Goal: Browse casually: Explore the website without a specific task or goal

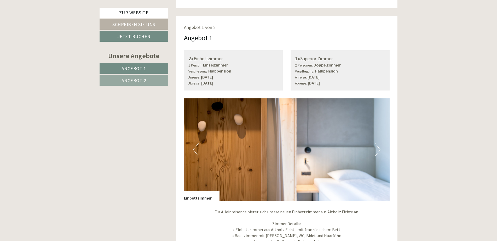
scroll to position [366, 0]
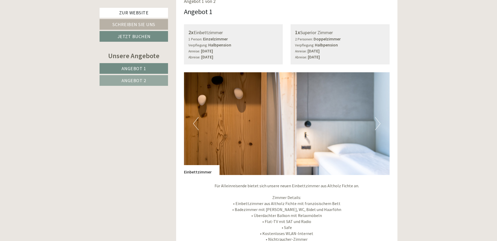
click at [377, 122] on button "Next" at bounding box center [377, 123] width 5 height 13
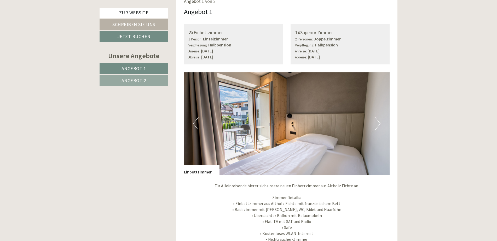
click at [377, 122] on button "Next" at bounding box center [377, 123] width 5 height 13
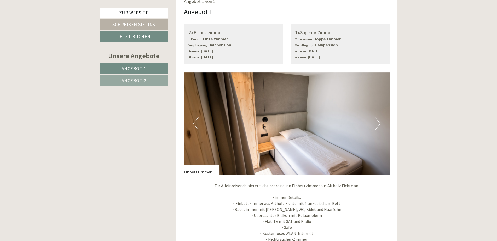
click at [377, 122] on button "Next" at bounding box center [377, 123] width 5 height 13
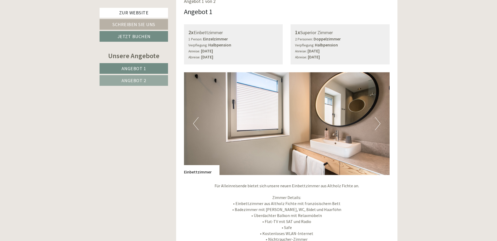
click at [377, 122] on button "Next" at bounding box center [377, 123] width 5 height 13
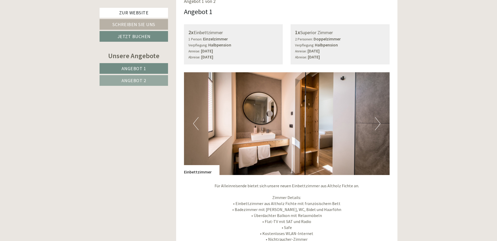
click at [377, 122] on button "Next" at bounding box center [377, 123] width 5 height 13
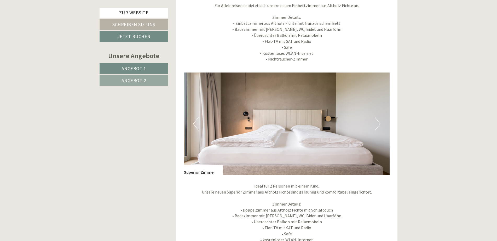
scroll to position [549, 0]
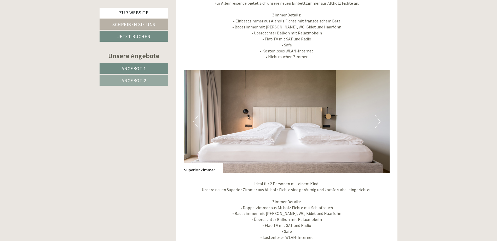
click at [379, 125] on button "Next" at bounding box center [377, 121] width 5 height 13
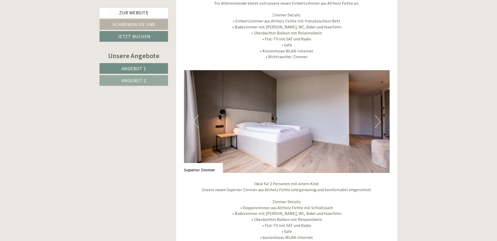
click at [379, 124] on button "Next" at bounding box center [377, 121] width 5 height 13
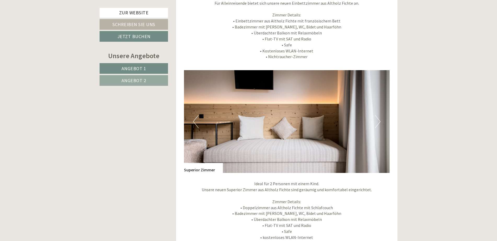
click at [379, 124] on button "Next" at bounding box center [377, 121] width 5 height 13
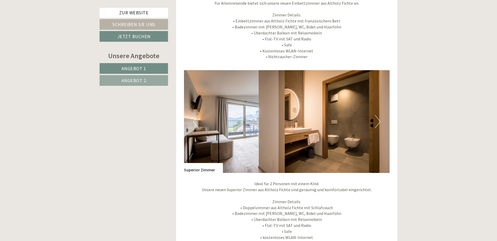
click at [379, 124] on button "Next" at bounding box center [377, 121] width 5 height 13
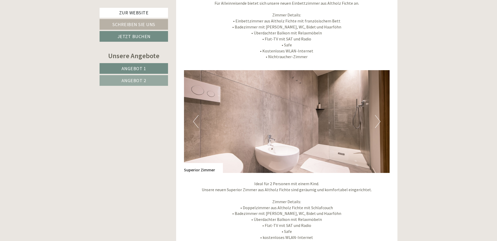
click at [379, 124] on button "Next" at bounding box center [377, 121] width 5 height 13
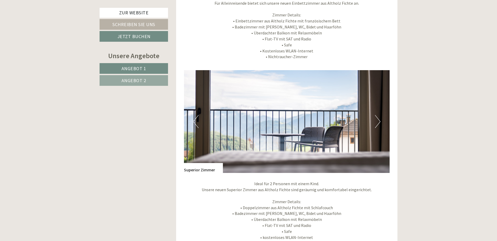
click at [219, 121] on img at bounding box center [287, 121] width 206 height 103
click at [195, 123] on button "Previous" at bounding box center [195, 121] width 5 height 13
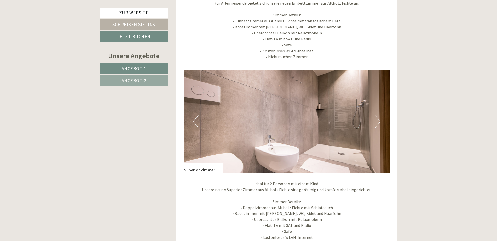
click at [388, 121] on img at bounding box center [287, 121] width 206 height 103
click at [382, 119] on img at bounding box center [287, 121] width 206 height 103
click at [379, 119] on button "Next" at bounding box center [377, 121] width 5 height 13
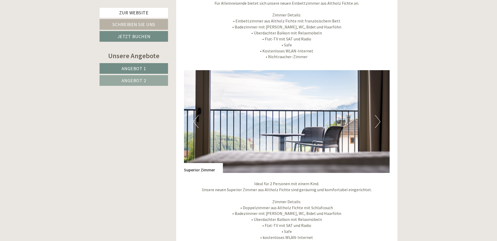
click at [379, 119] on button "Next" at bounding box center [377, 121] width 5 height 13
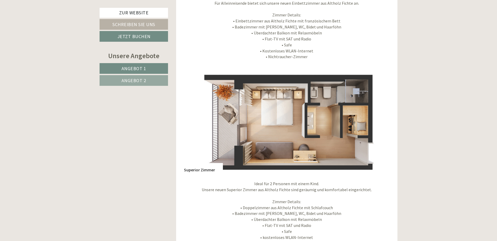
click at [377, 119] on button "Next" at bounding box center [377, 121] width 5 height 13
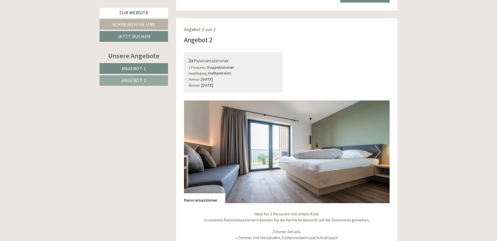
scroll to position [915, 0]
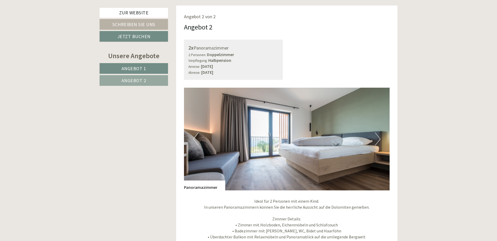
click at [377, 139] on button "Next" at bounding box center [377, 139] width 5 height 13
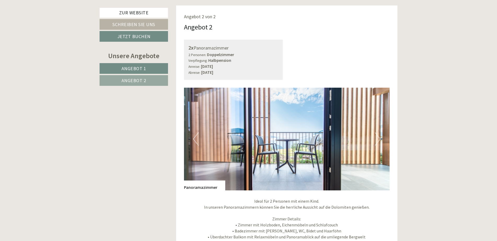
click at [377, 139] on button "Next" at bounding box center [377, 139] width 5 height 13
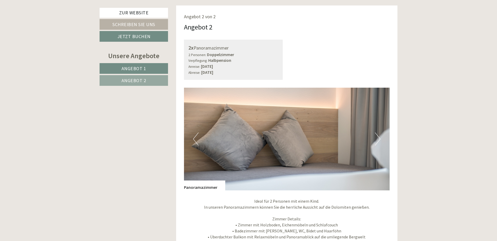
click at [377, 139] on button "Next" at bounding box center [377, 139] width 5 height 13
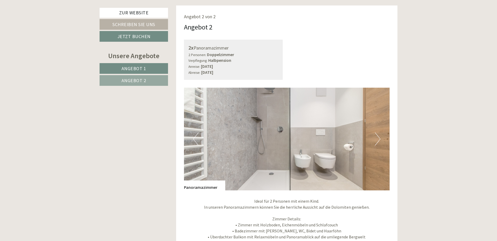
click at [377, 139] on button "Next" at bounding box center [377, 139] width 5 height 13
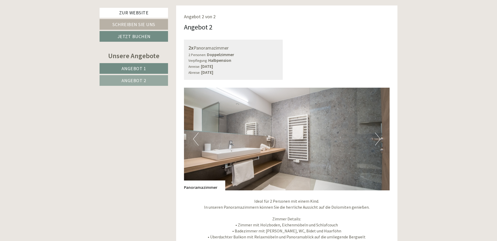
click at [377, 139] on button "Next" at bounding box center [377, 139] width 5 height 13
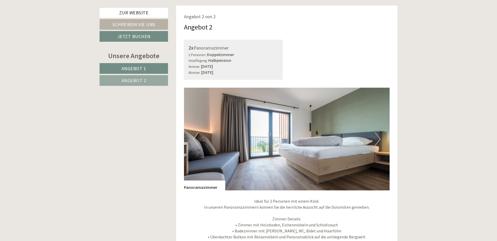
click at [378, 134] on button "Next" at bounding box center [377, 139] width 5 height 13
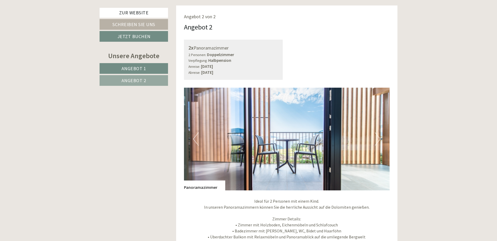
click at [378, 134] on button "Next" at bounding box center [377, 139] width 5 height 13
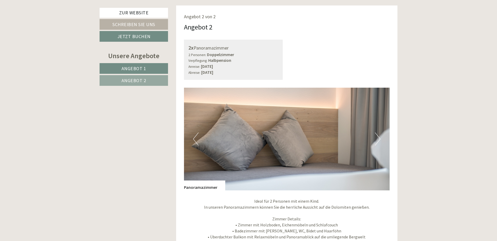
click at [378, 134] on button "Next" at bounding box center [377, 139] width 5 height 13
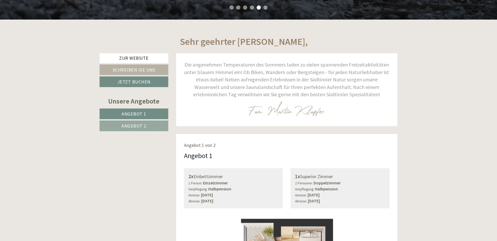
scroll to position [209, 0]
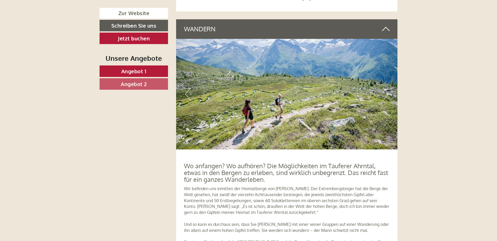
scroll to position [1516, 0]
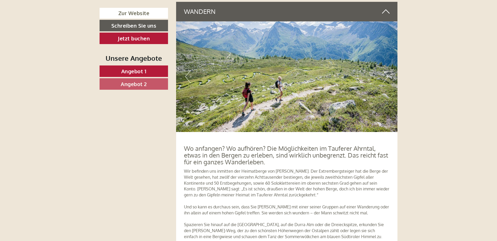
click at [385, 76] on button "Next" at bounding box center [385, 76] width 5 height 13
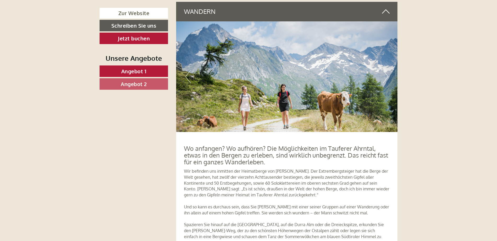
click at [385, 76] on button "Next" at bounding box center [385, 76] width 5 height 13
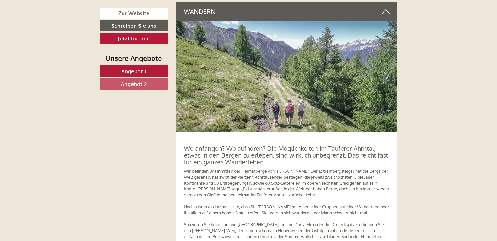
click at [385, 76] on button "Next" at bounding box center [385, 76] width 5 height 13
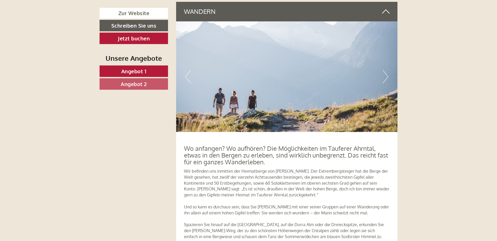
click at [385, 76] on button "Next" at bounding box center [385, 76] width 5 height 13
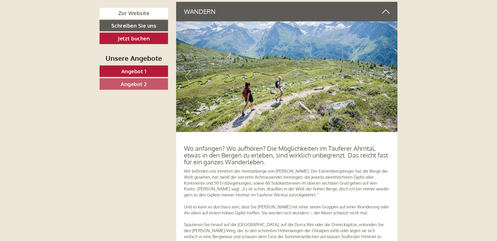
click at [385, 76] on button "Next" at bounding box center [385, 76] width 5 height 13
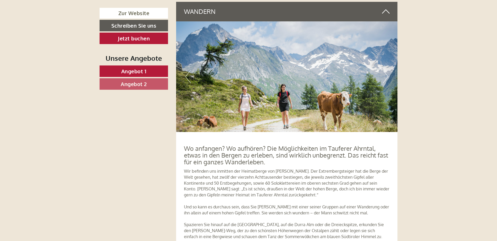
click at [384, 76] on button "Next" at bounding box center [385, 76] width 5 height 13
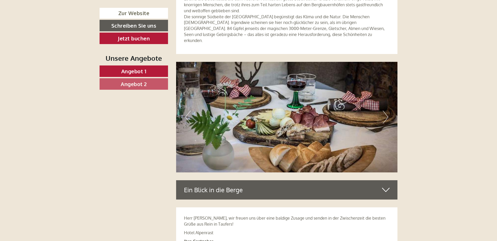
scroll to position [2143, 0]
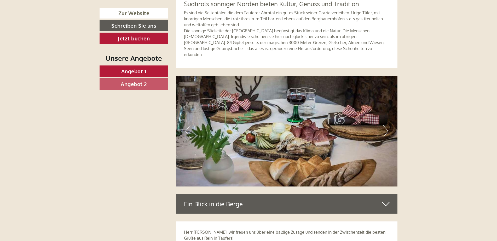
click at [386, 125] on button "Next" at bounding box center [385, 131] width 5 height 13
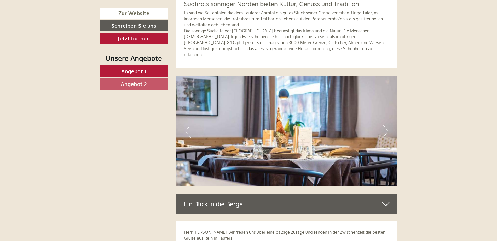
click at [386, 125] on button "Next" at bounding box center [385, 131] width 5 height 13
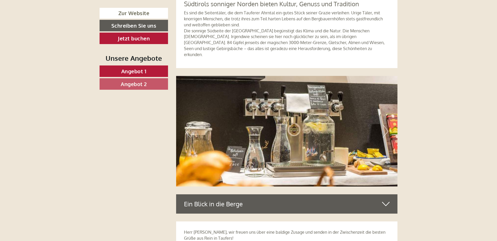
click at [386, 125] on button "Next" at bounding box center [385, 131] width 5 height 13
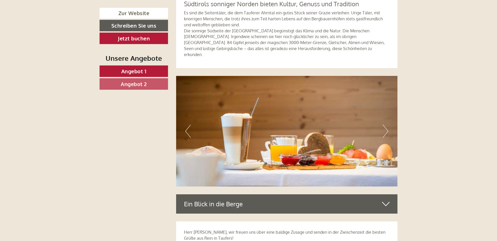
click at [386, 125] on button "Next" at bounding box center [385, 131] width 5 height 13
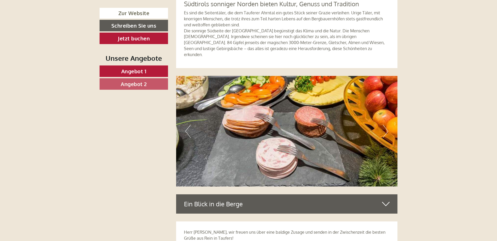
click at [386, 125] on button "Next" at bounding box center [385, 131] width 5 height 13
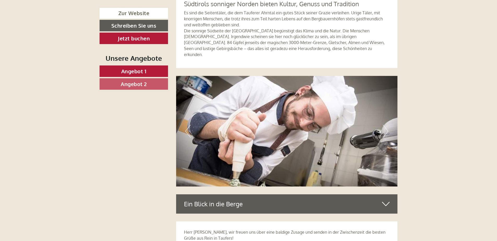
click at [386, 125] on button "Next" at bounding box center [385, 131] width 5 height 13
